Goal: Transaction & Acquisition: Obtain resource

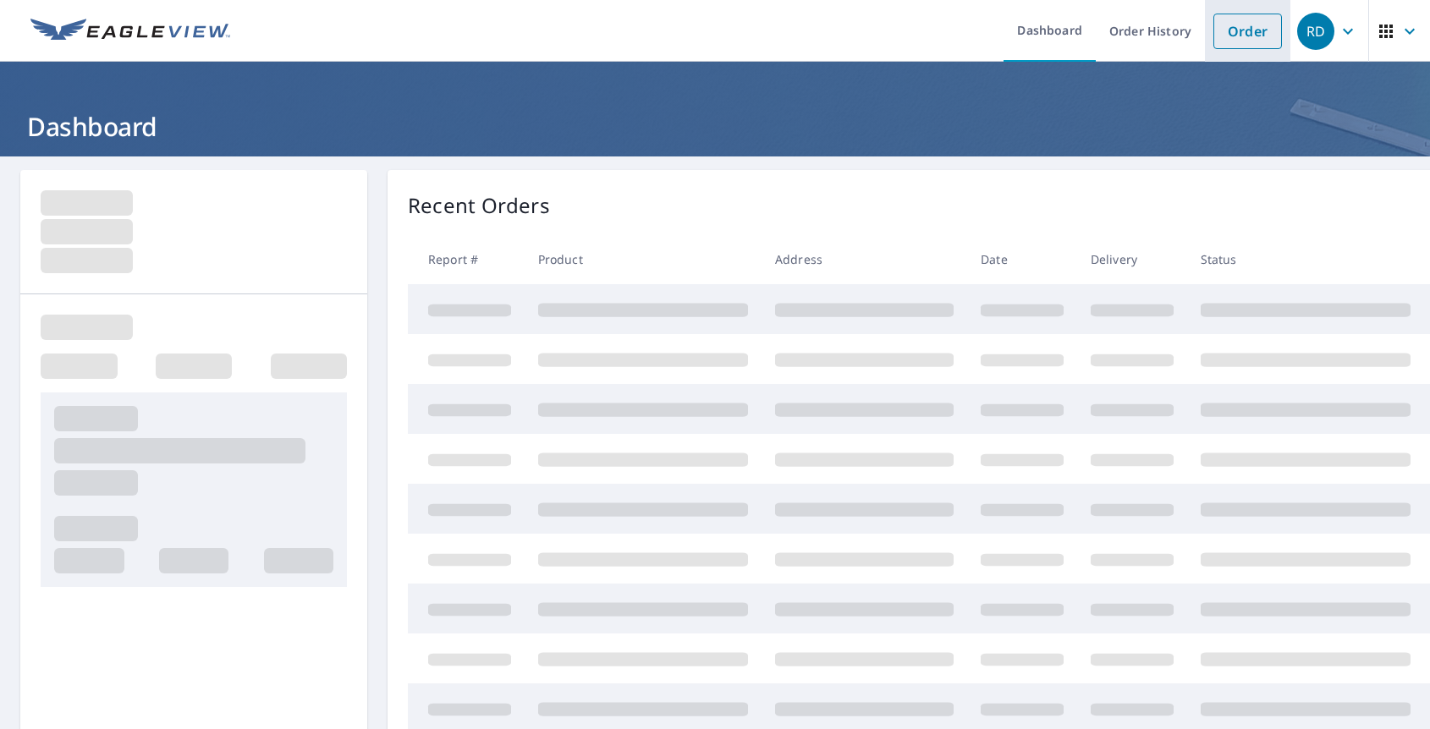
click at [1242, 39] on link "Order" at bounding box center [1247, 32] width 69 height 36
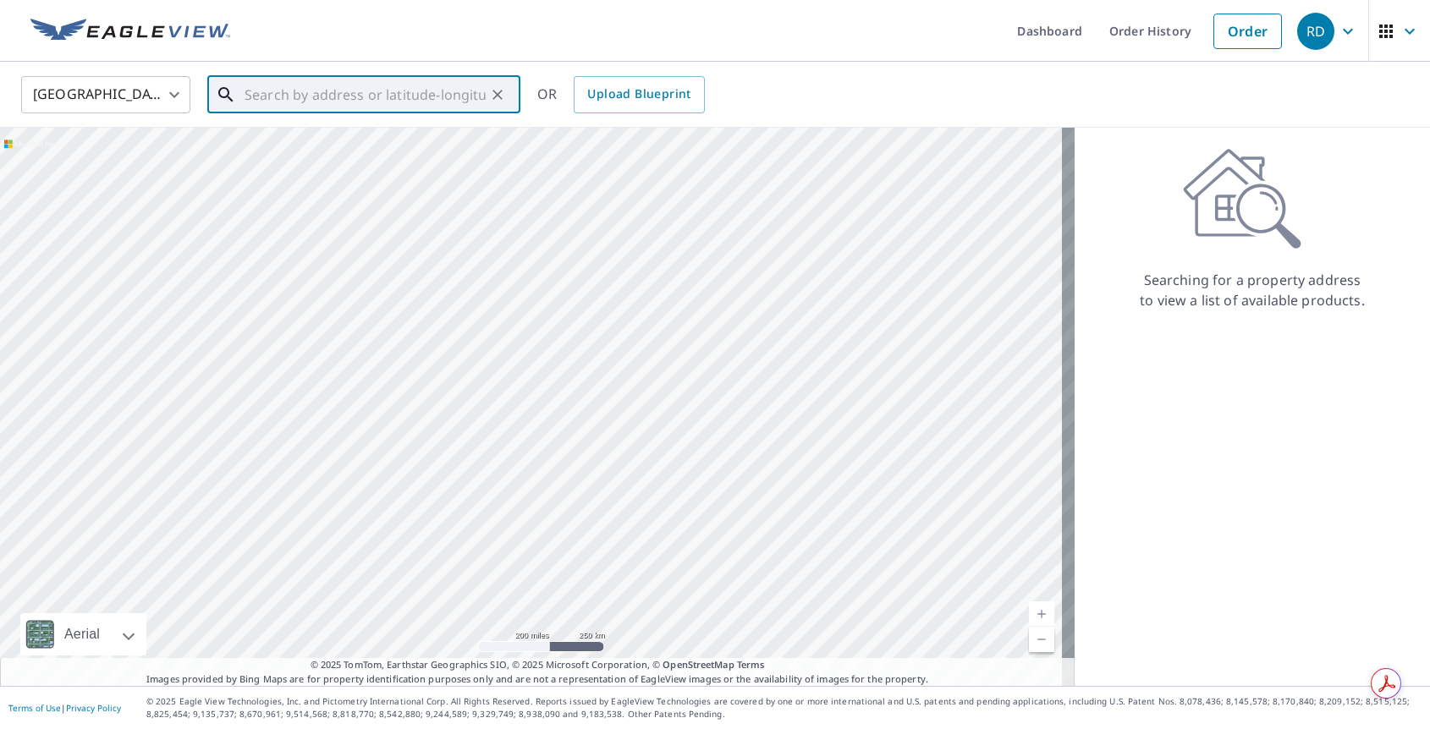
click at [373, 95] on input "text" at bounding box center [364, 94] width 241 height 47
type input "2"
click at [300, 157] on p "[GEOGRAPHIC_DATA]" at bounding box center [374, 162] width 266 height 17
type input "[STREET_ADDRESS]"
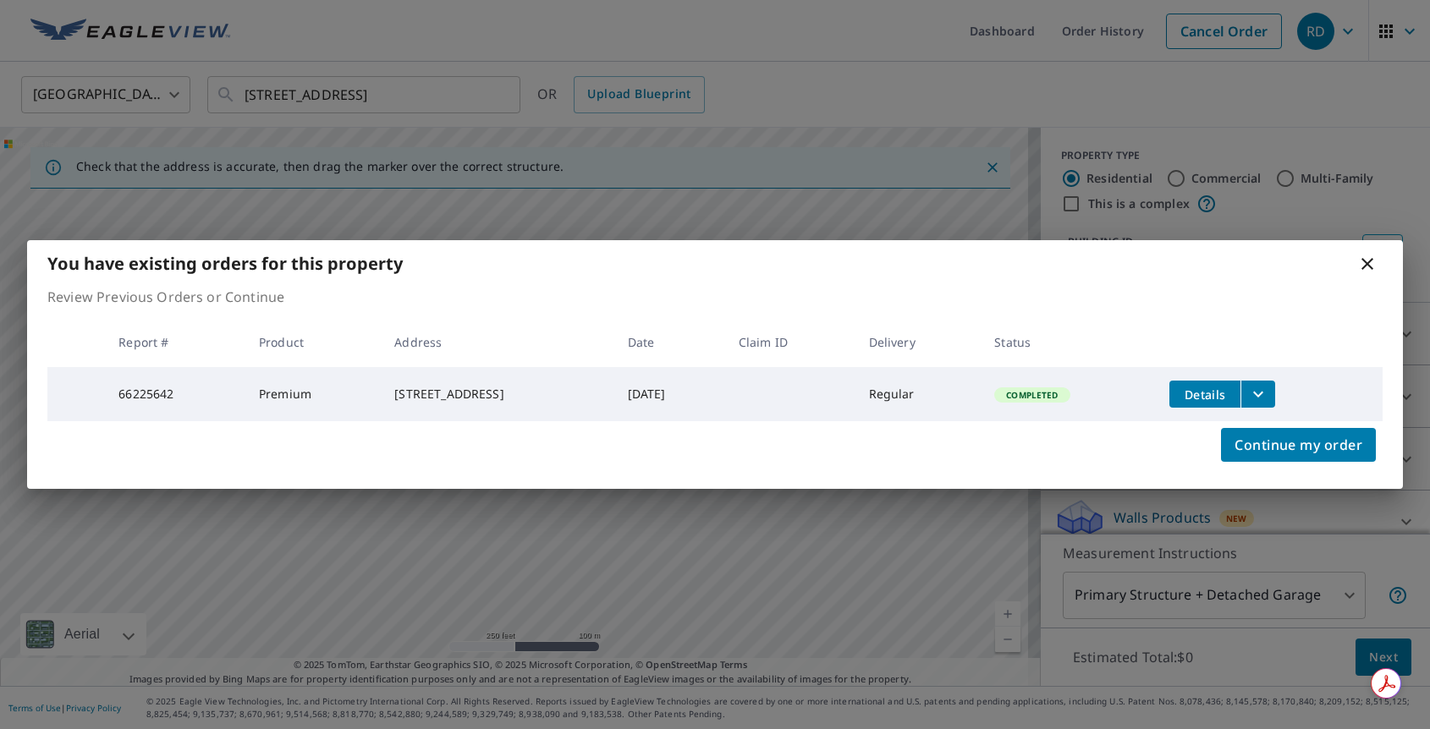
click at [1275, 385] on button "filesDropdownBtn-66225642" at bounding box center [1257, 394] width 35 height 27
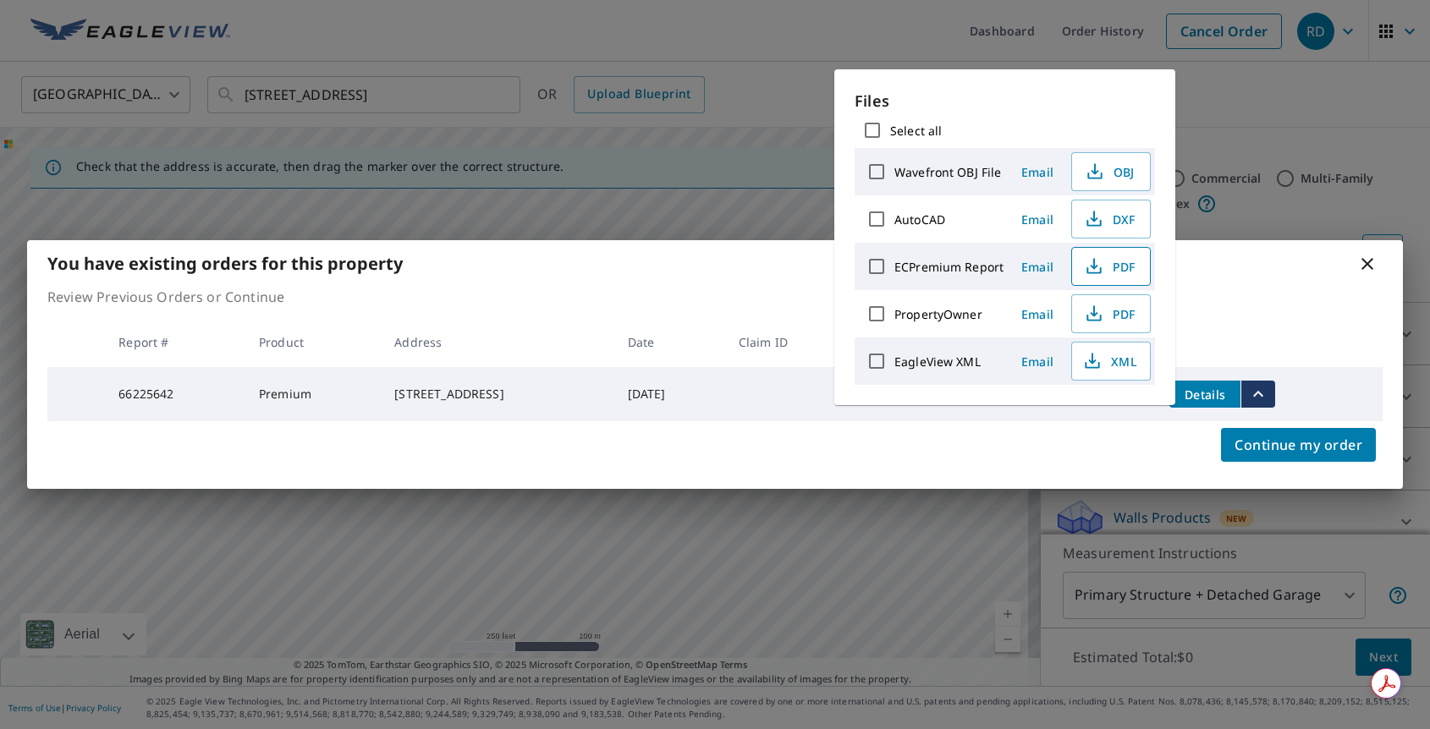
click at [1119, 261] on span "PDF" at bounding box center [1109, 266] width 54 height 20
